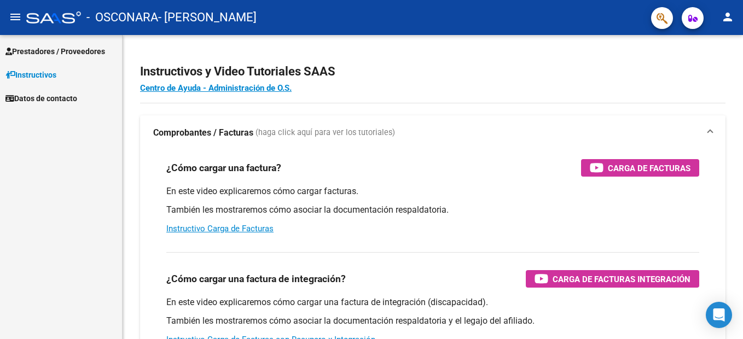
click at [85, 46] on span "Prestadores / Proveedores" at bounding box center [55, 51] width 100 height 12
click at [95, 51] on span "Prestadores / Proveedores" at bounding box center [55, 51] width 100 height 12
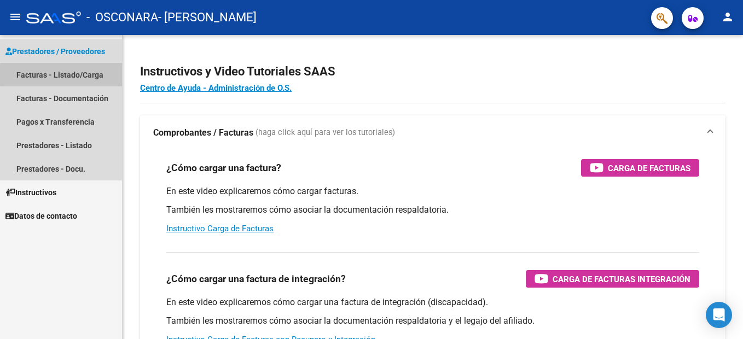
click at [100, 75] on link "Facturas - Listado/Carga" at bounding box center [61, 75] width 122 height 24
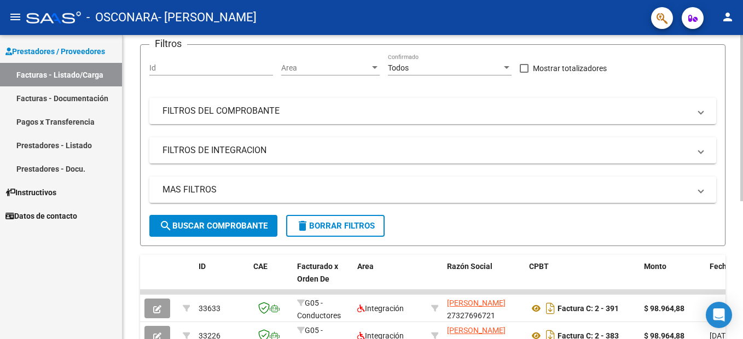
click at [742, 159] on html "menu - OSCONARA - [PERSON_NAME] person Prestadores / Proveedores Facturas - Lis…" at bounding box center [371, 169] width 743 height 339
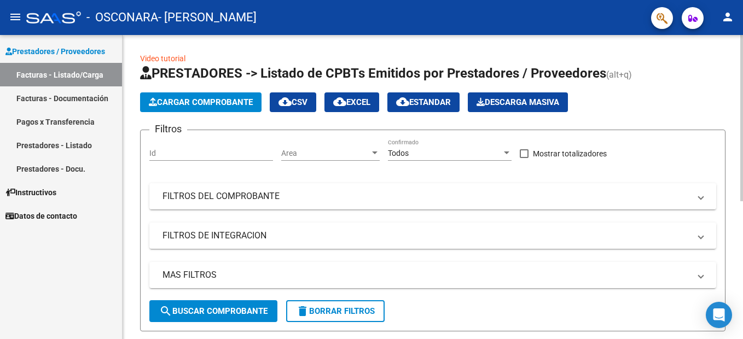
scroll to position [15, 0]
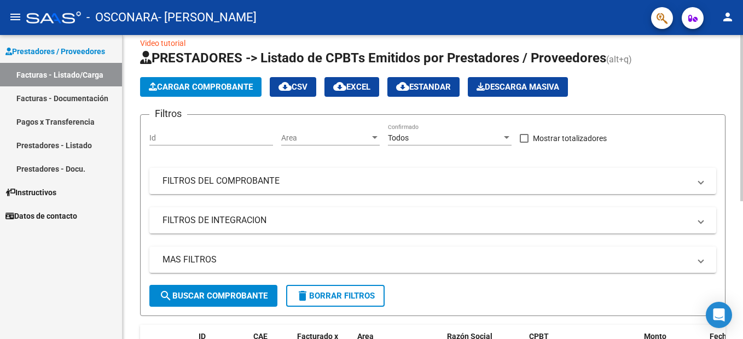
click at [734, 122] on div "Video tutorial PRESTADORES -> Listado de CPBTs Emitidos por Prestadores / Prove…" at bounding box center [434, 294] width 623 height 548
click at [215, 83] on span "Cargar Comprobante" at bounding box center [201, 87] width 104 height 10
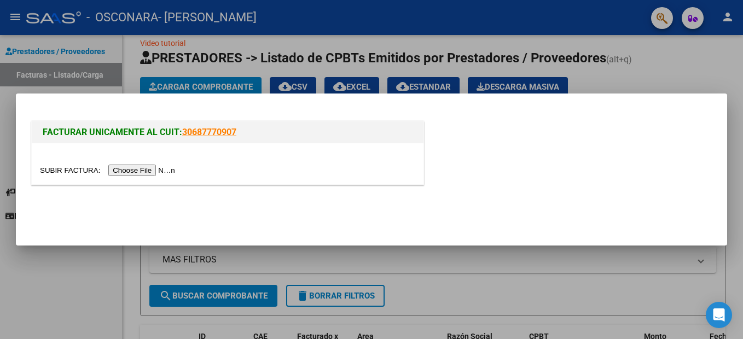
click at [7, 147] on div at bounding box center [371, 169] width 743 height 339
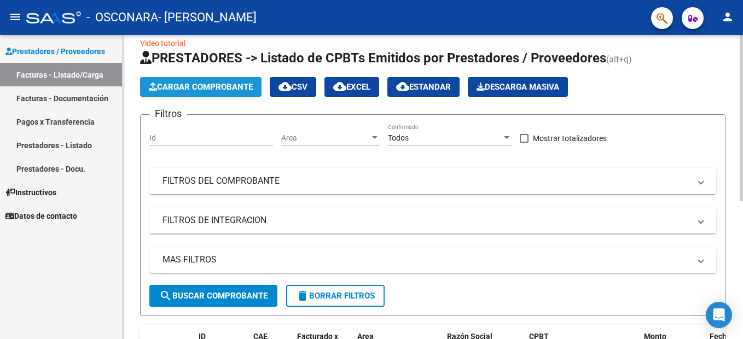
click at [214, 84] on span "Cargar Comprobante" at bounding box center [201, 87] width 104 height 10
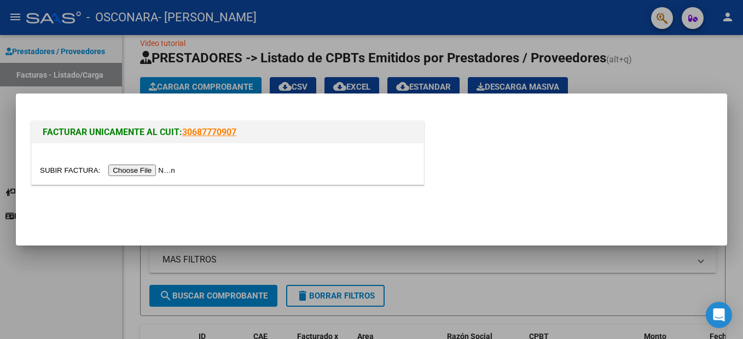
click at [213, 84] on div at bounding box center [371, 169] width 743 height 339
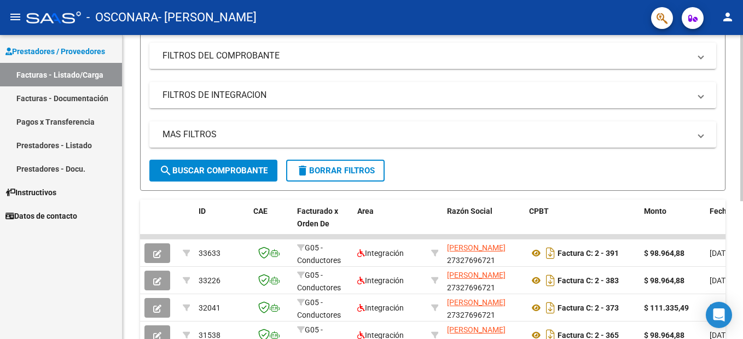
scroll to position [107, 0]
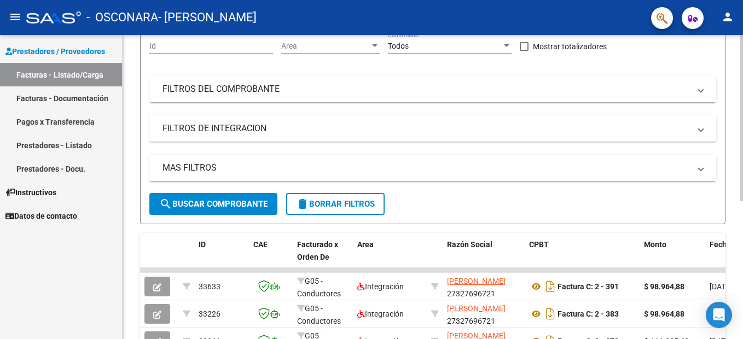
click at [742, 164] on html "menu - OSCONARA - [PERSON_NAME] person Prestadores / Proveedores Facturas - Lis…" at bounding box center [371, 169] width 743 height 339
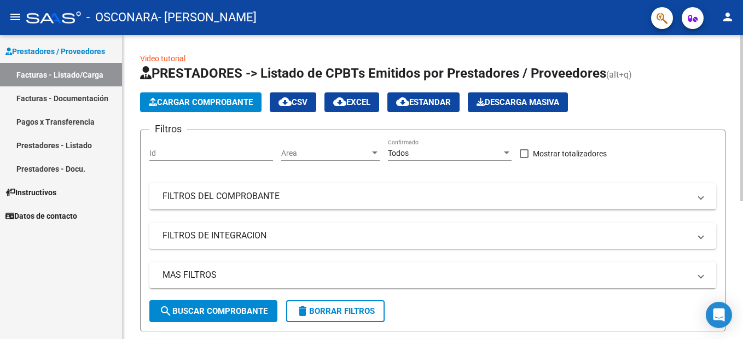
click at [742, 82] on html "menu - OSCONARA - [PERSON_NAME] person Prestadores / Proveedores Facturas - Lis…" at bounding box center [371, 169] width 743 height 339
click at [197, 97] on span "Cargar Comprobante" at bounding box center [201, 102] width 104 height 10
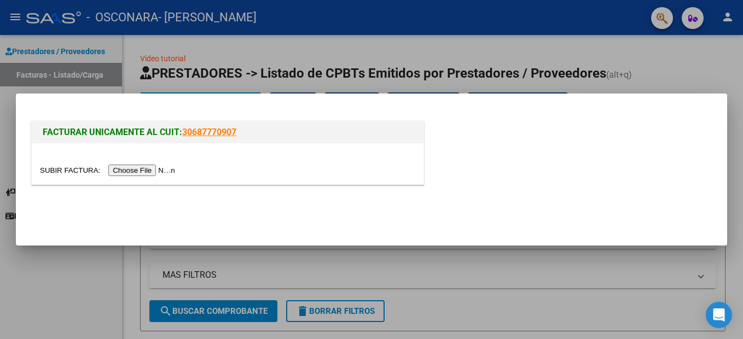
click at [147, 170] on input "file" at bounding box center [109, 170] width 138 height 11
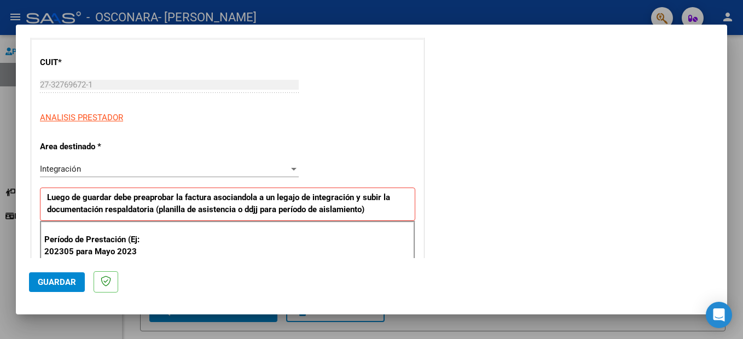
scroll to position [199, 0]
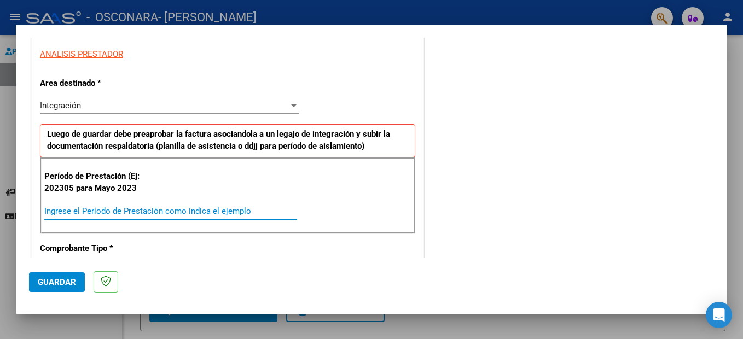
click at [115, 207] on input "Ingrese el Período de Prestación como indica el ejemplo" at bounding box center [170, 211] width 253 height 10
type input "202507"
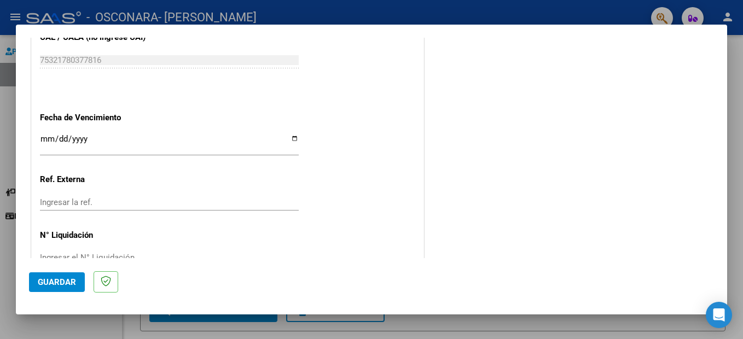
scroll to position [669, 0]
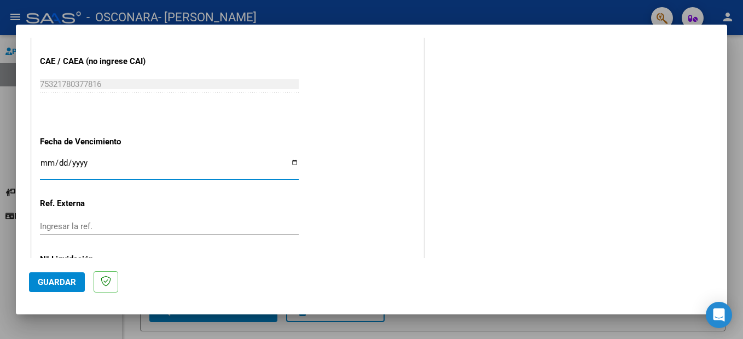
click at [294, 162] on input "Ingresar la fecha" at bounding box center [169, 168] width 259 height 18
type input "[DATE]"
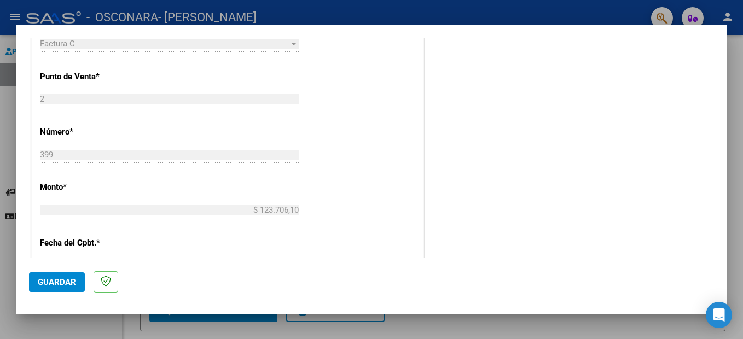
scroll to position [0, 0]
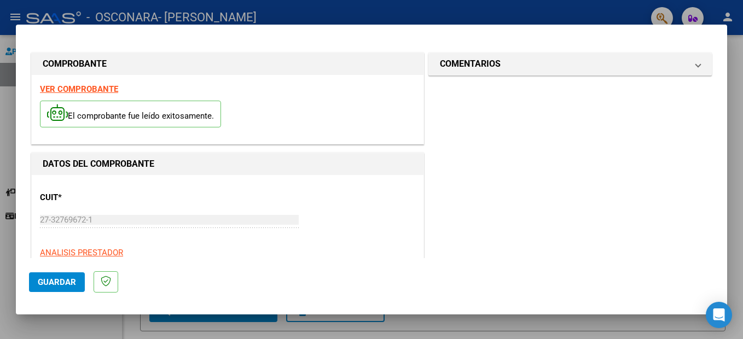
click at [62, 283] on span "Guardar" at bounding box center [57, 282] width 38 height 10
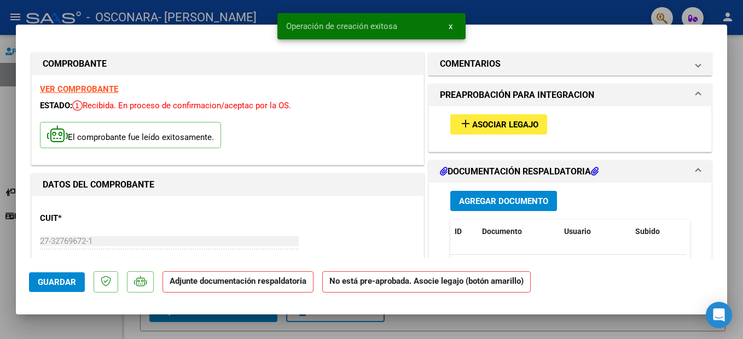
click at [498, 125] on span "Asociar Legajo" at bounding box center [505, 125] width 66 height 10
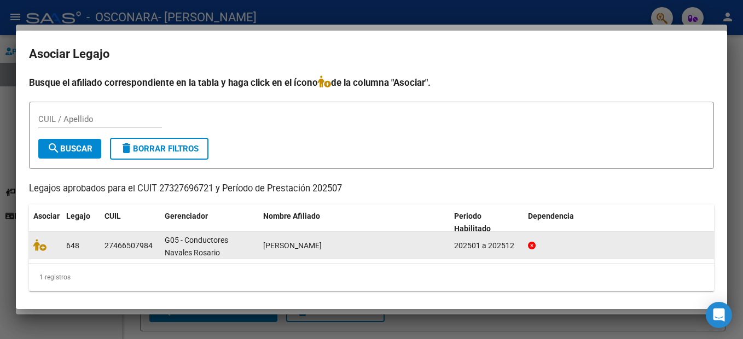
click at [76, 246] on span "648" at bounding box center [72, 245] width 13 height 9
click at [42, 248] on icon at bounding box center [39, 245] width 13 height 12
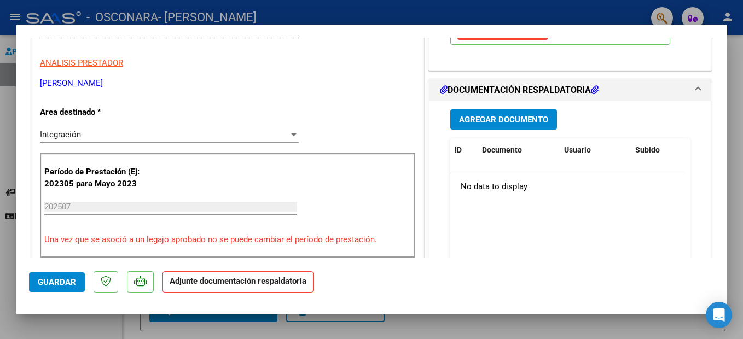
scroll to position [208, 0]
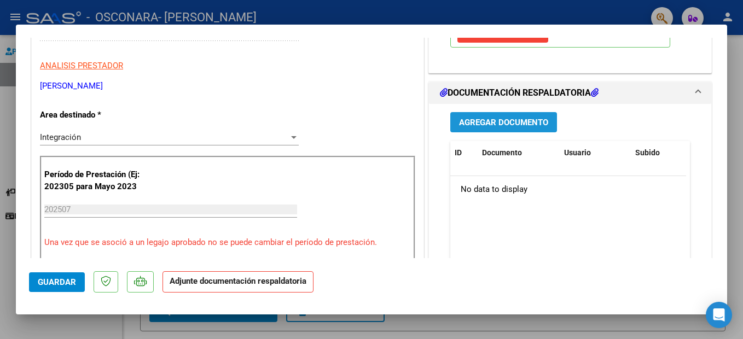
click at [527, 119] on span "Agregar Documento" at bounding box center [503, 123] width 89 height 10
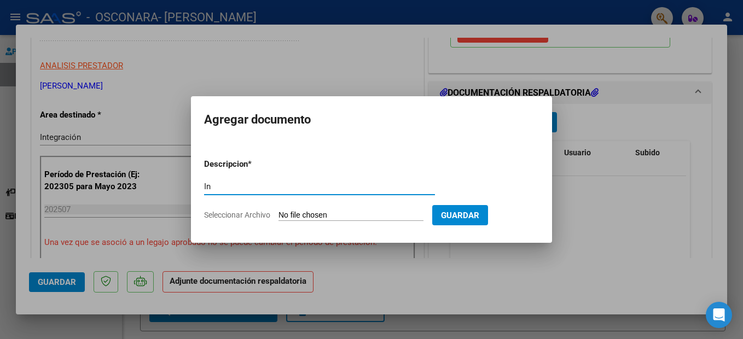
type input "I"
type input "Planilla de asistencia [DATE]"
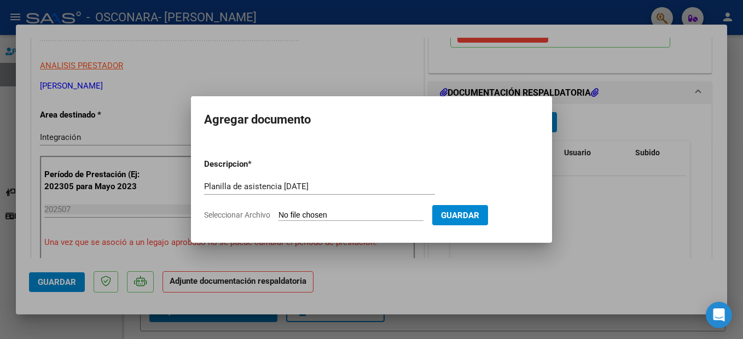
click at [228, 217] on span "Seleccionar Archivo" at bounding box center [237, 215] width 66 height 9
click at [278, 217] on input "Seleccionar Archivo" at bounding box center [350, 216] width 145 height 10
type input "C:\fakepath\Planilla de asistencia Osconara - [PERSON_NAME] ([DATE]).pdf"
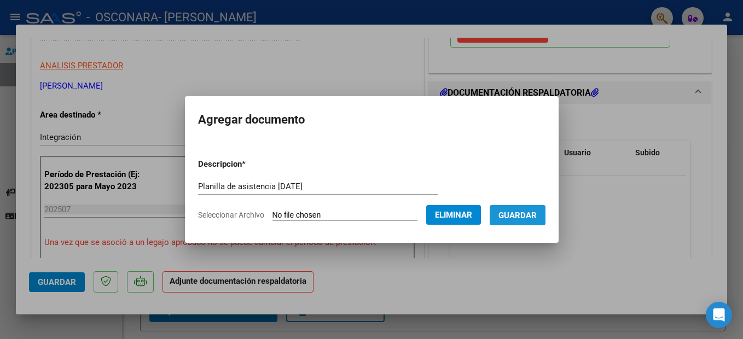
click at [524, 216] on span "Guardar" at bounding box center [517, 216] width 38 height 10
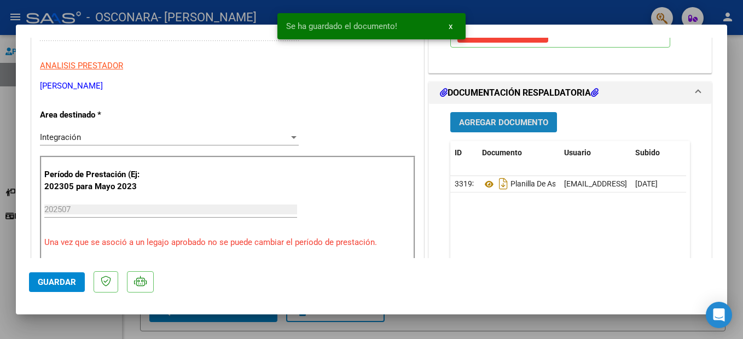
click at [490, 124] on span "Agregar Documento" at bounding box center [503, 123] width 89 height 10
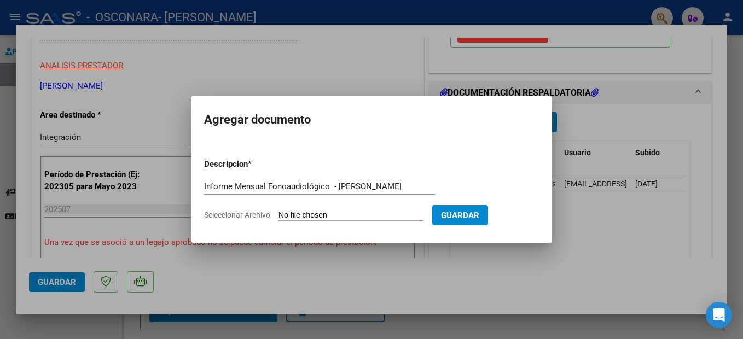
click at [313, 217] on input "Seleccionar Archivo" at bounding box center [350, 216] width 145 height 10
click at [235, 187] on input "Informe Mensual Fonoaudiológico - [PERSON_NAME]" at bounding box center [319, 187] width 231 height 10
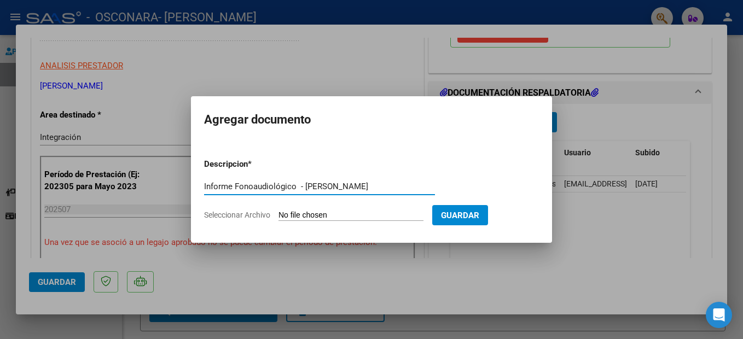
click at [300, 187] on input "Informe Fonoaudiológico - [PERSON_NAME]" at bounding box center [319, 187] width 231 height 10
type input "Informe Fonoaudiológico Mensual - [PERSON_NAME][GEOGRAPHIC_DATA]"
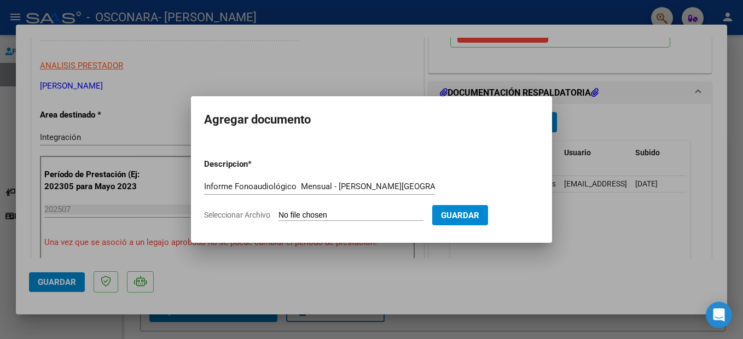
click at [329, 216] on input "Seleccionar Archivo" at bounding box center [350, 216] width 145 height 10
type input "C:\fakepath\Informe Mensual [PERSON_NAME] ([DATE]).docx"
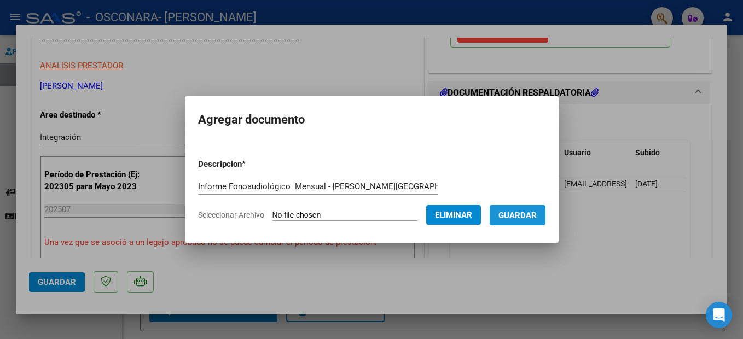
click at [537, 215] on span "Guardar" at bounding box center [517, 216] width 38 height 10
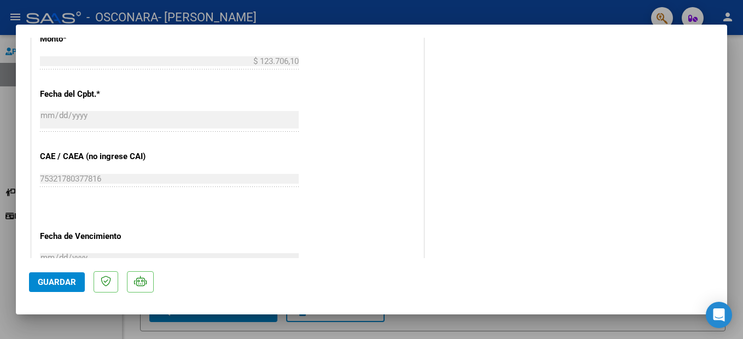
scroll to position [614, 0]
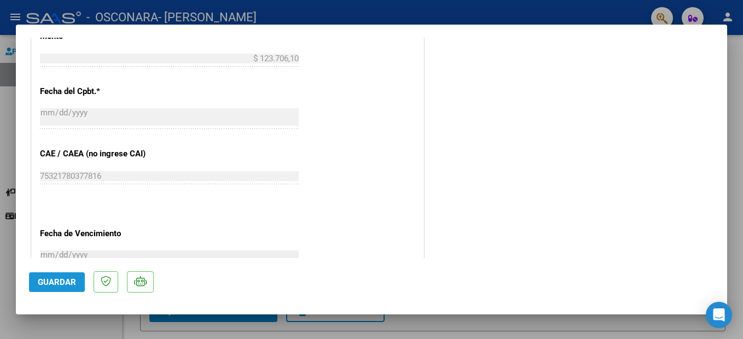
click at [44, 280] on span "Guardar" at bounding box center [57, 282] width 38 height 10
click at [61, 282] on span "Guardar" at bounding box center [57, 282] width 38 height 10
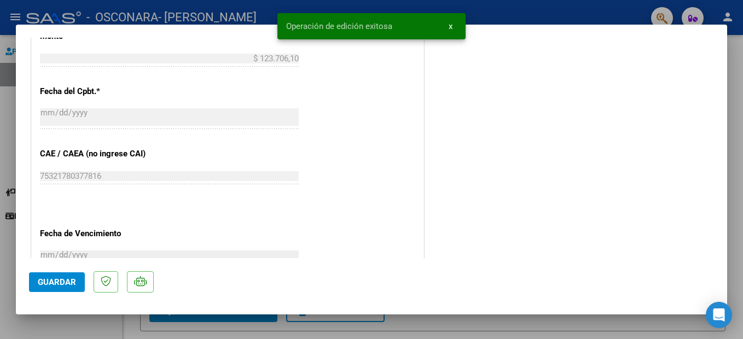
scroll to position [33, 0]
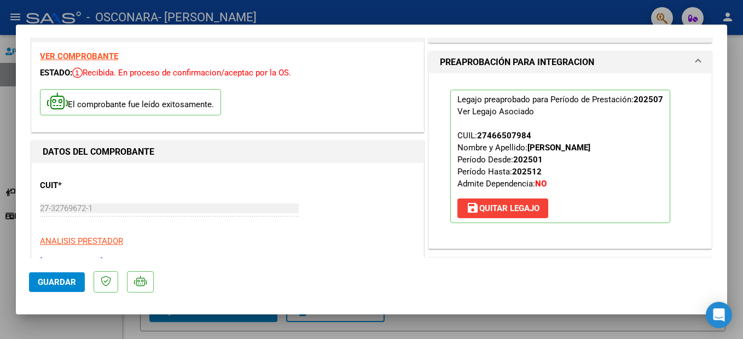
click at [452, 25] on mat-dialog-container "COMPROBANTE VER COMPROBANTE ESTADO: Recibida. En proceso de confirmacion/acepta…" at bounding box center [371, 170] width 711 height 290
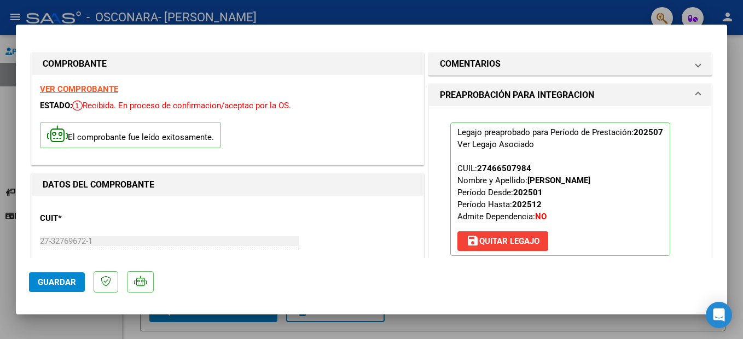
click at [737, 69] on div at bounding box center [371, 169] width 743 height 339
click at [737, 69] on div "Video tutorial PRESTADORES -> Listado de CPBTs Emitidos por Prestadores / Prove…" at bounding box center [433, 309] width 620 height 548
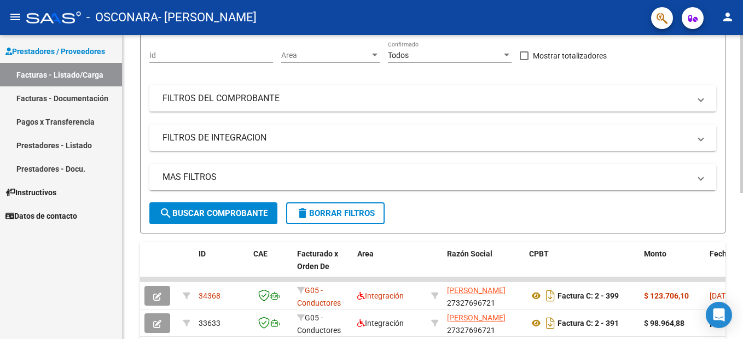
scroll to position [106, 0]
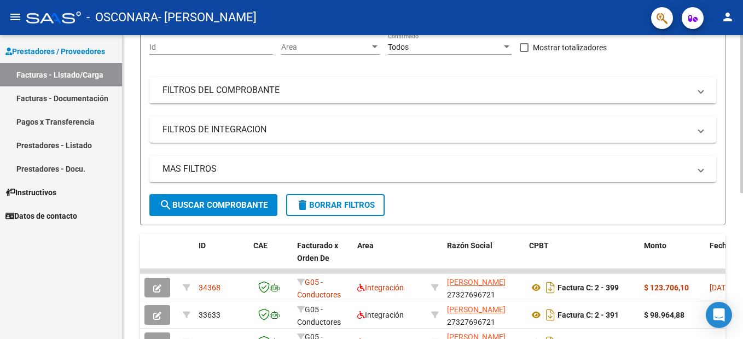
click at [742, 177] on div at bounding box center [741, 171] width 3 height 158
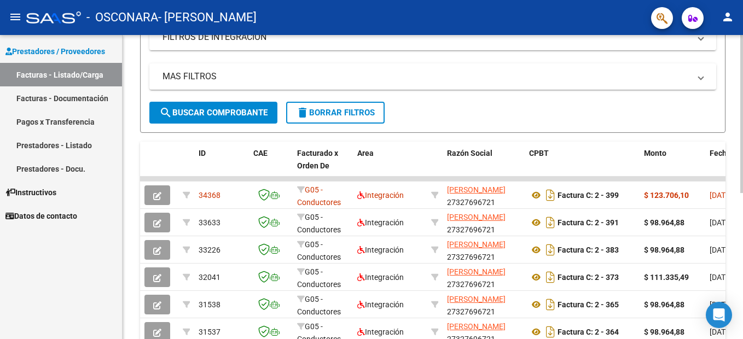
scroll to position [200, 0]
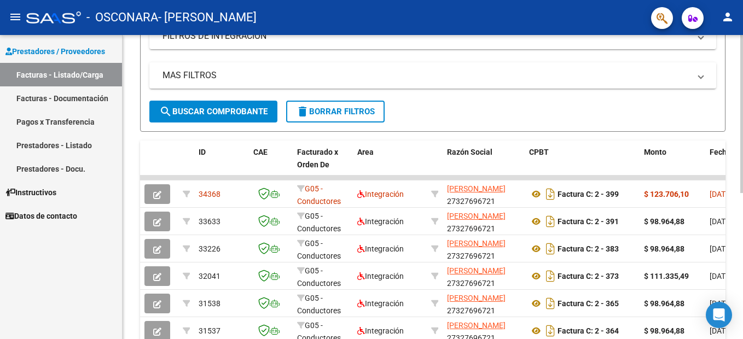
click at [742, 236] on html "menu - OSCONARA - [PERSON_NAME] person Prestadores / Proveedores Facturas - Lis…" at bounding box center [371, 169] width 743 height 339
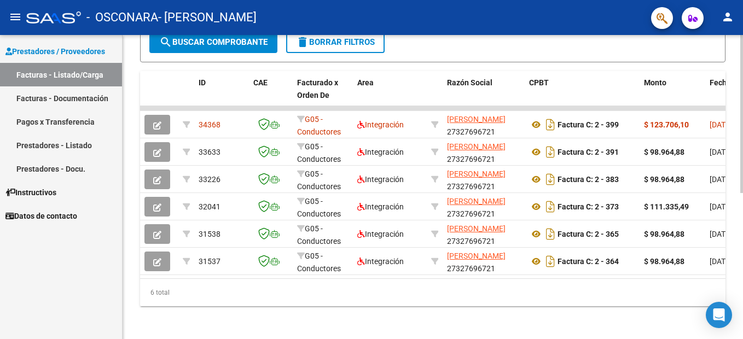
scroll to position [246, 0]
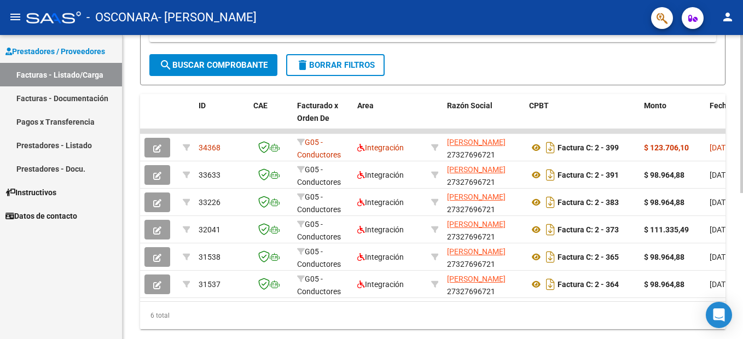
click at [742, 273] on html "menu - OSCONARA - [PERSON_NAME] person Prestadores / Proveedores Facturas - Lis…" at bounding box center [371, 169] width 743 height 339
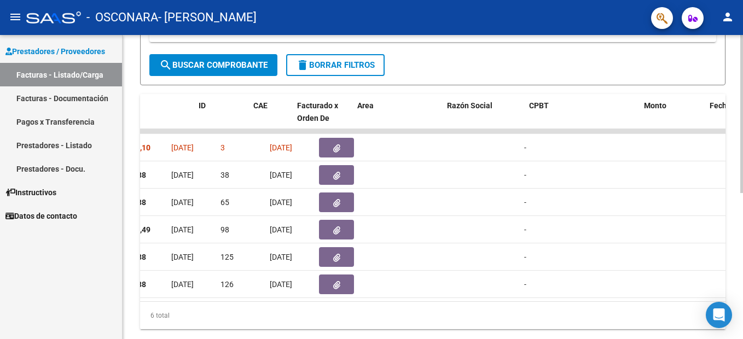
scroll to position [0, 0]
